Goal: Information Seeking & Learning: Understand process/instructions

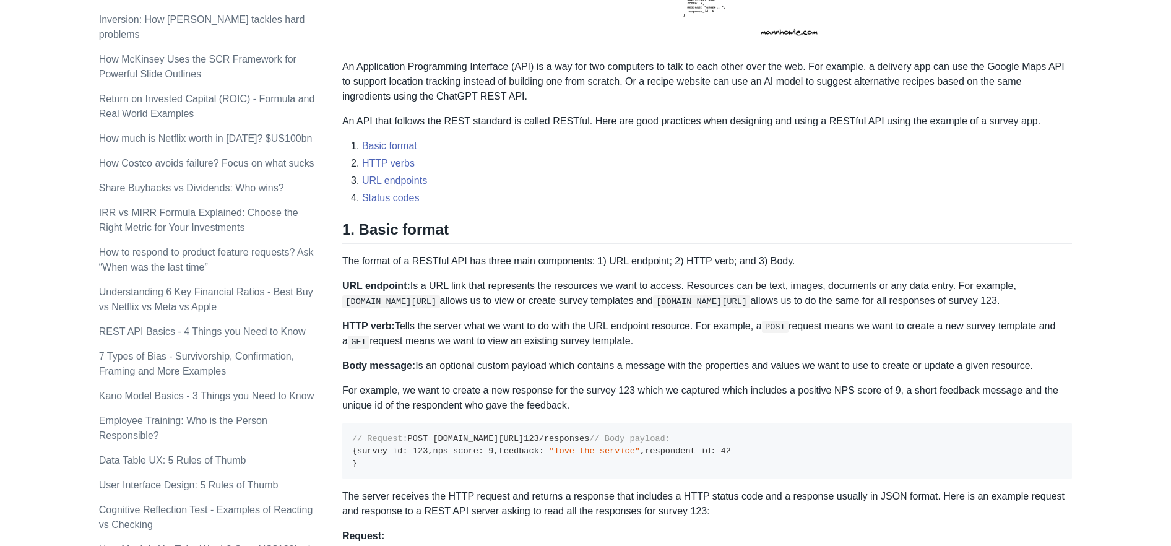
scroll to position [384, 0]
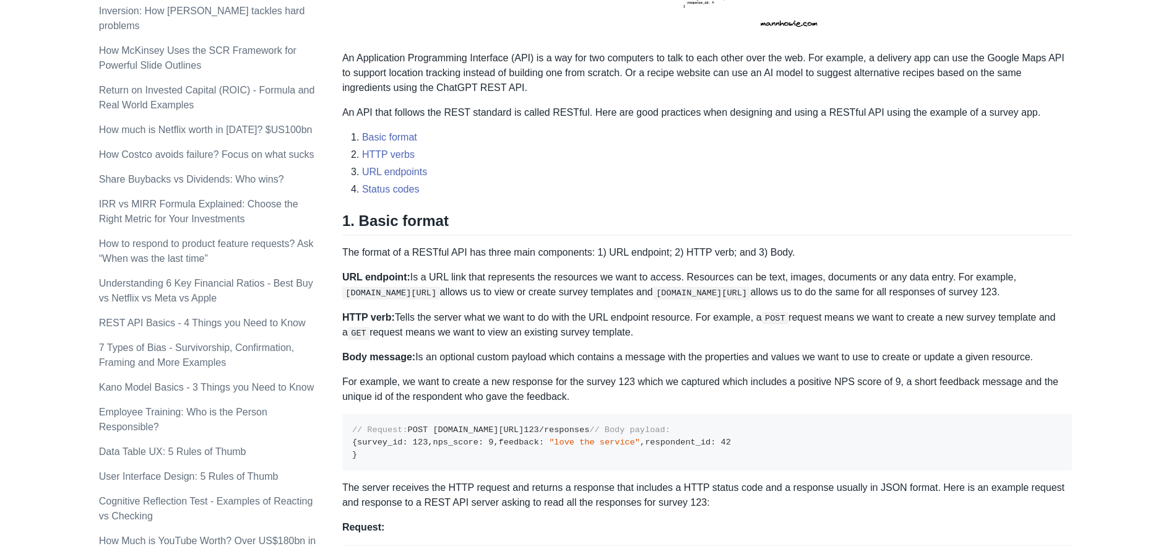
click at [345, 274] on strong "URL endpoint:" at bounding box center [376, 277] width 68 height 11
drag, startPoint x: 342, startPoint y: 274, endPoint x: 407, endPoint y: 276, distance: 65.0
click at [407, 276] on strong "URL endpoint:" at bounding box center [376, 277] width 68 height 11
copy strong "URL endpoint"
drag, startPoint x: 343, startPoint y: 331, endPoint x: 368, endPoint y: 332, distance: 24.8
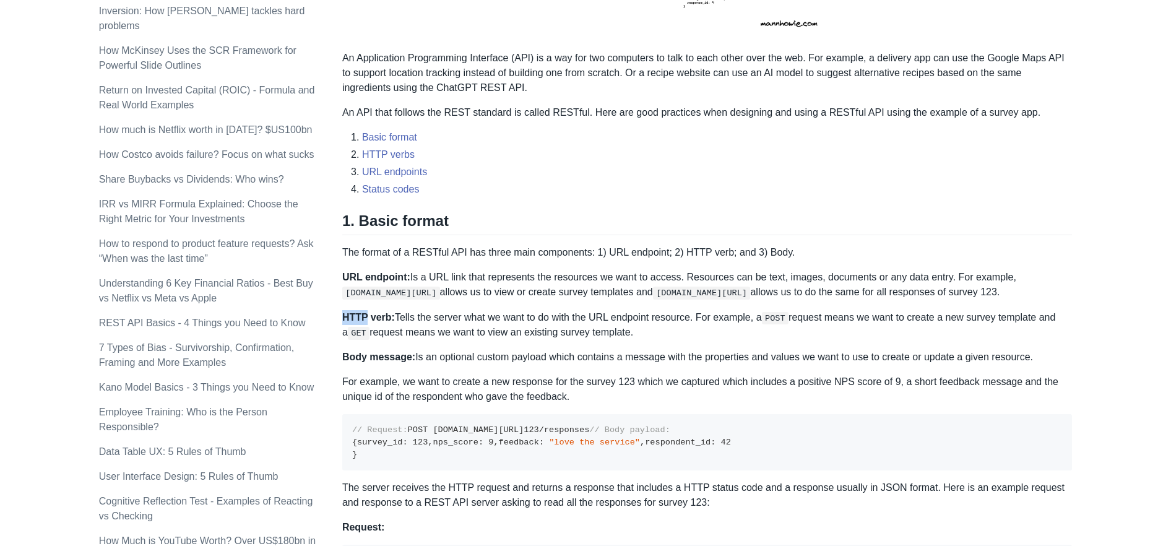
click at [368, 323] on strong "HTTP verb:" at bounding box center [368, 317] width 53 height 11
copy strong "HTTP"
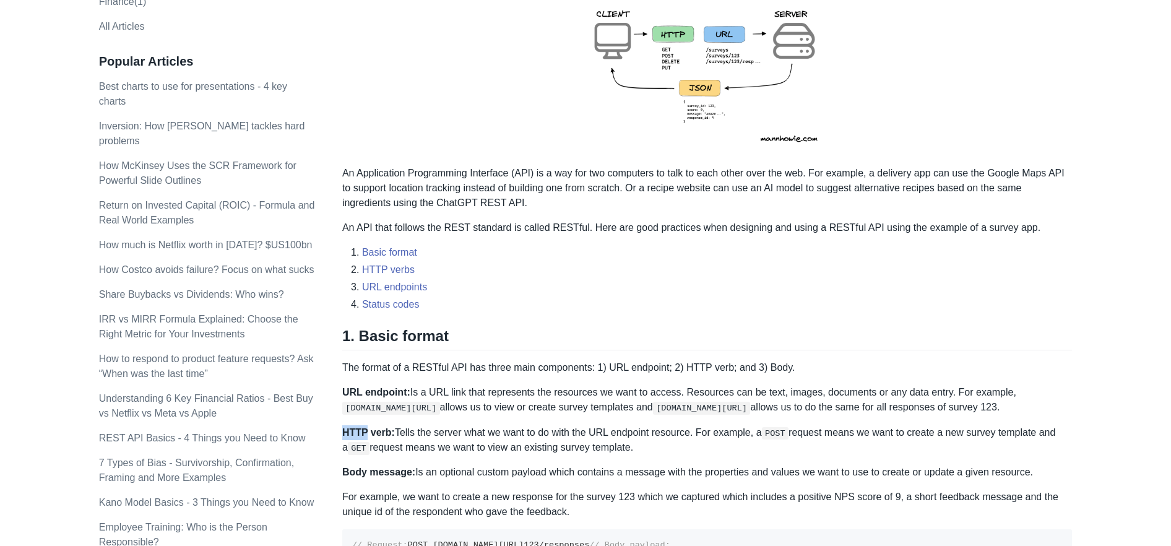
scroll to position [258, 0]
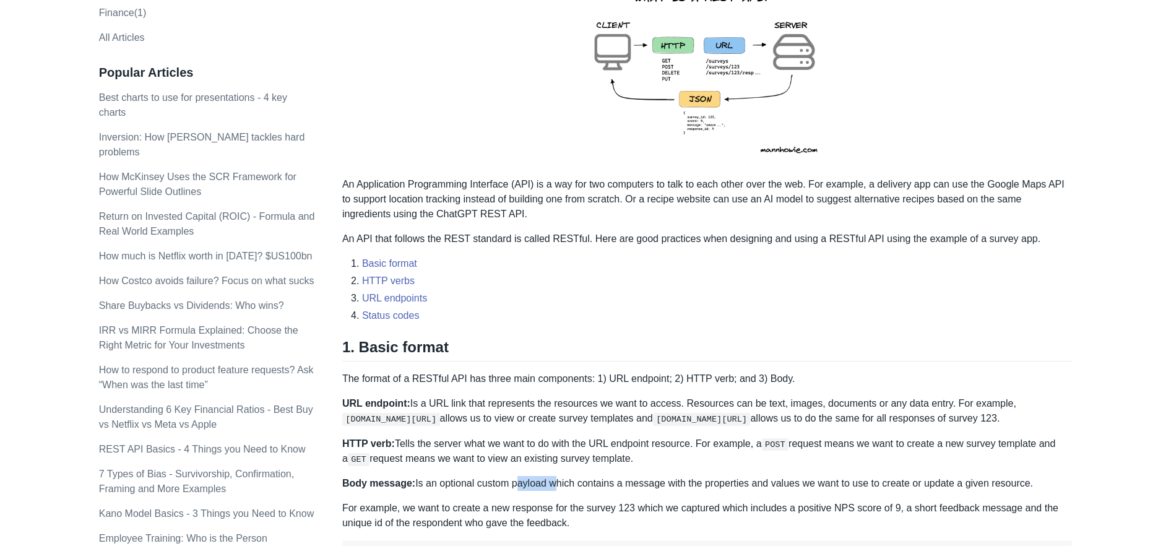
drag, startPoint x: 516, startPoint y: 498, endPoint x: 553, endPoint y: 497, distance: 36.6
click at [553, 491] on p "Body message: Is an optional custom payload which contains a message with the p…" at bounding box center [707, 483] width 730 height 15
copy p "payload"
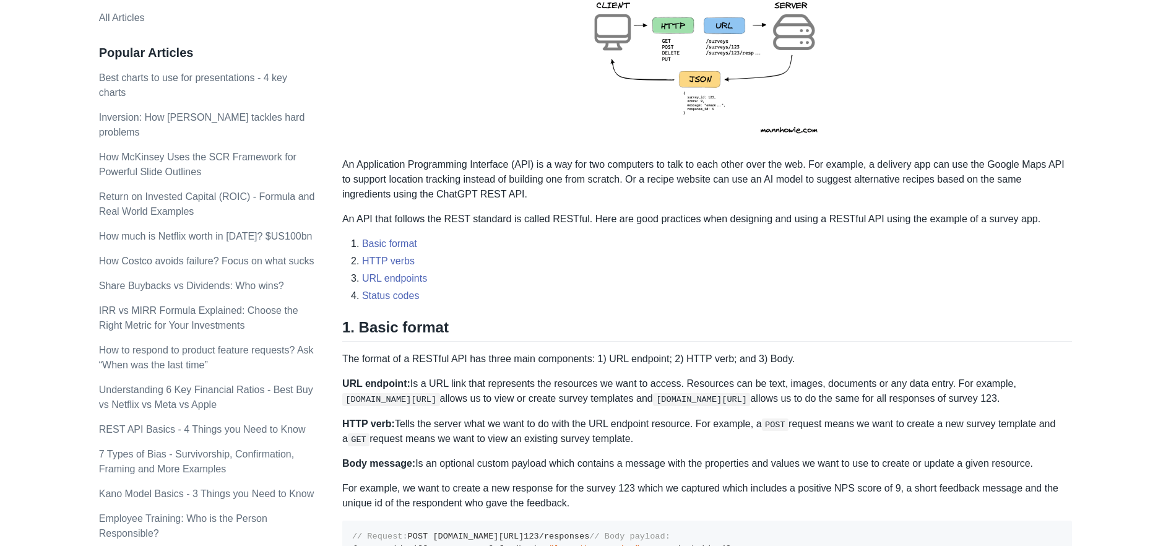
scroll to position [280, 0]
